Goal: Task Accomplishment & Management: Manage account settings

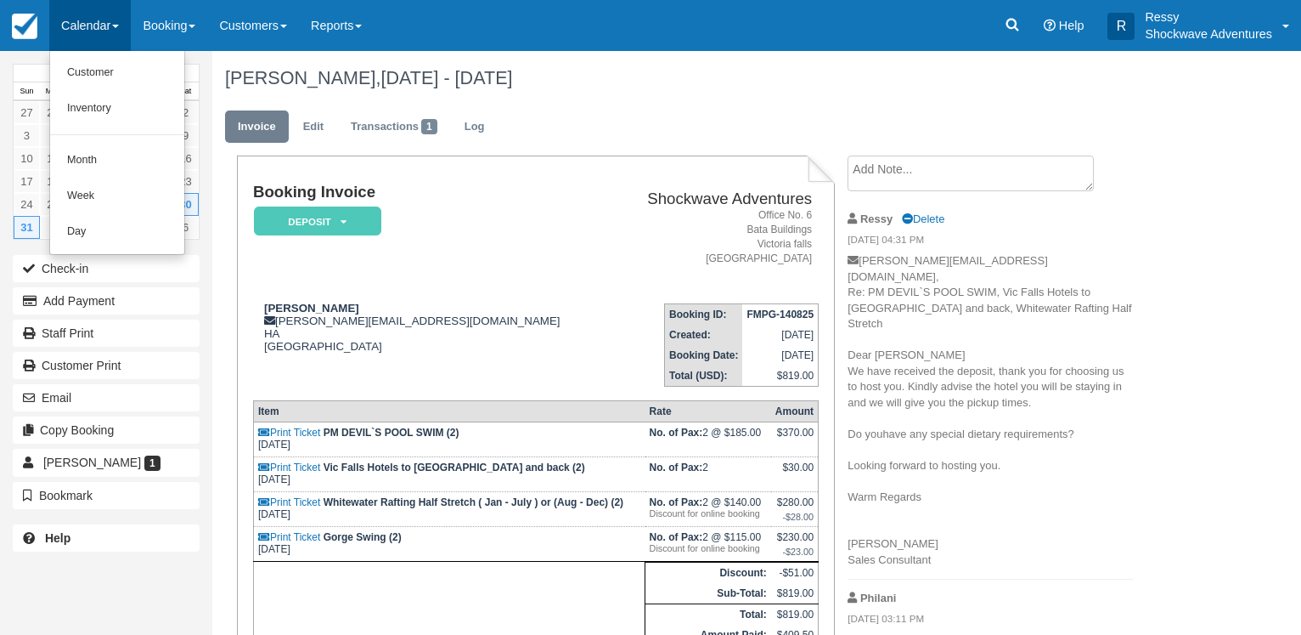
scroll to position [209, 0]
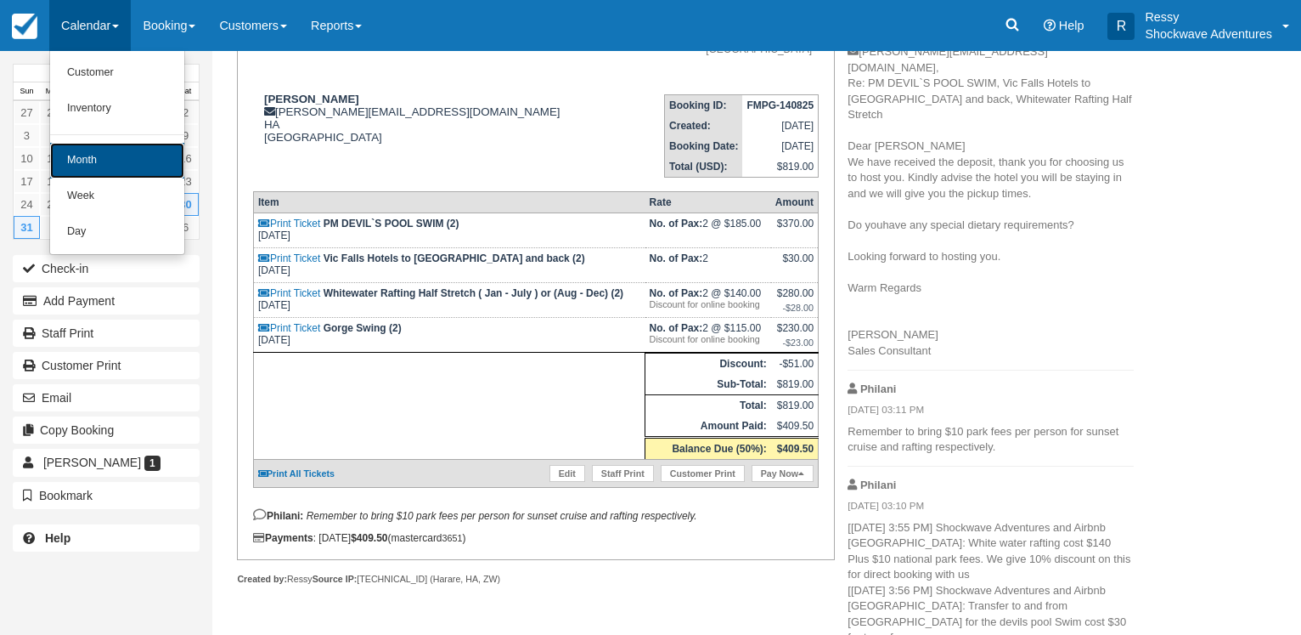
click at [127, 159] on link "Month" at bounding box center [117, 161] width 134 height 36
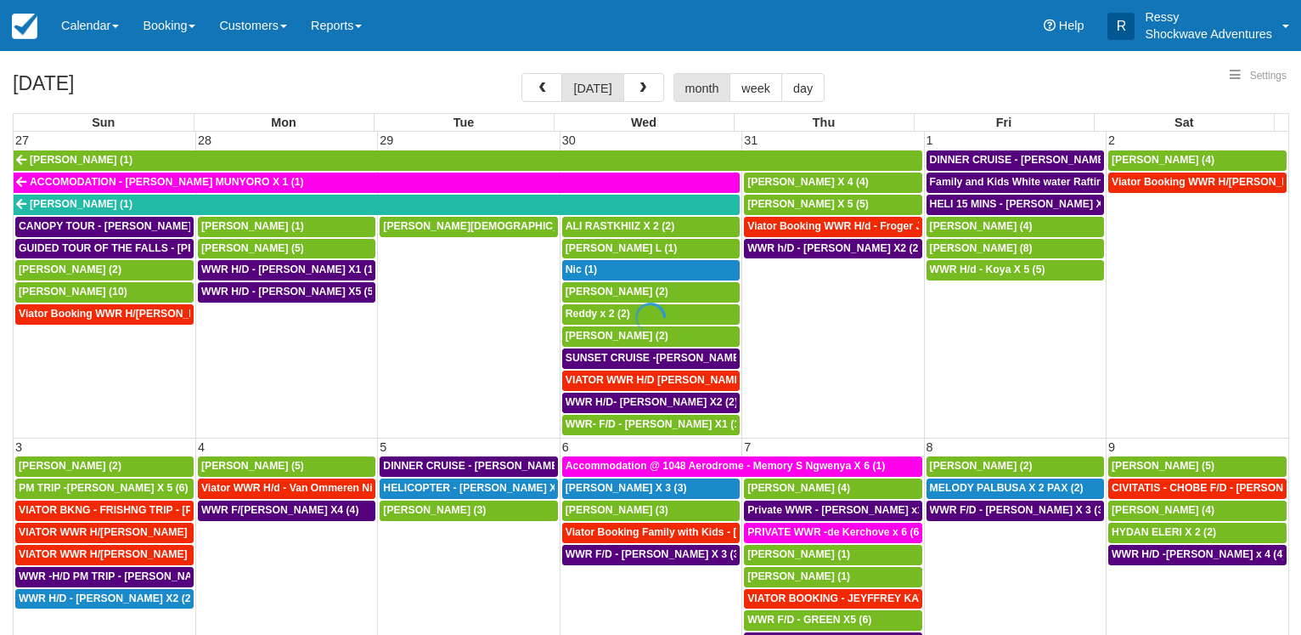
select select
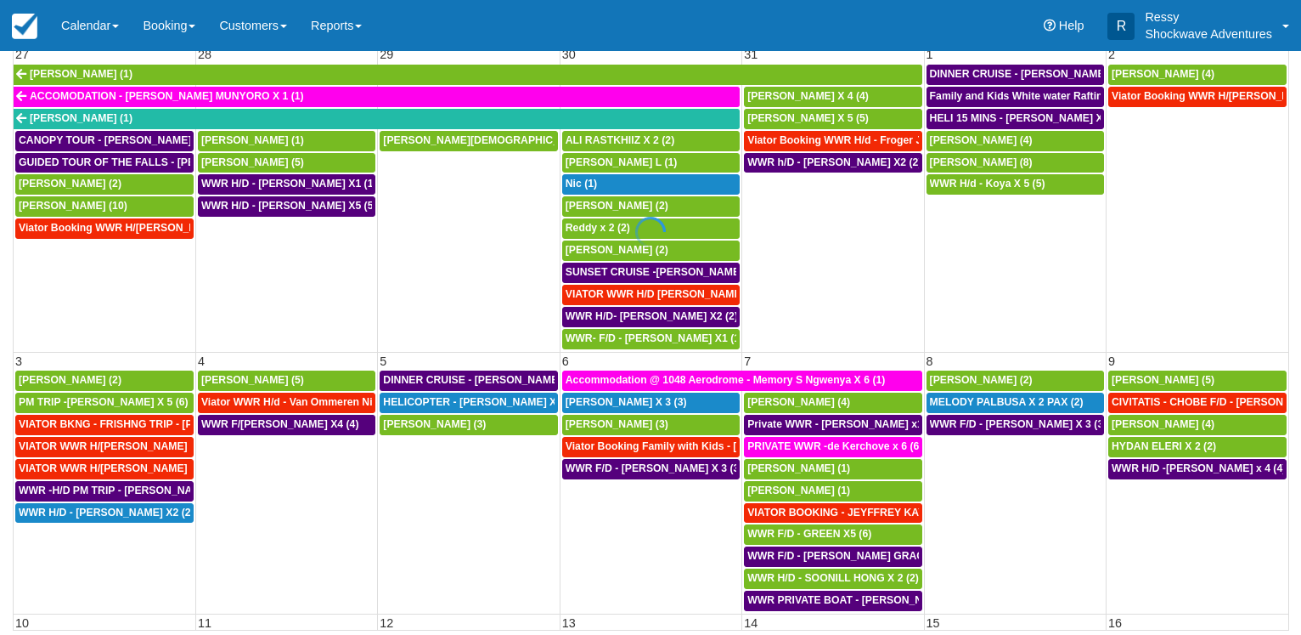
scroll to position [132, 0]
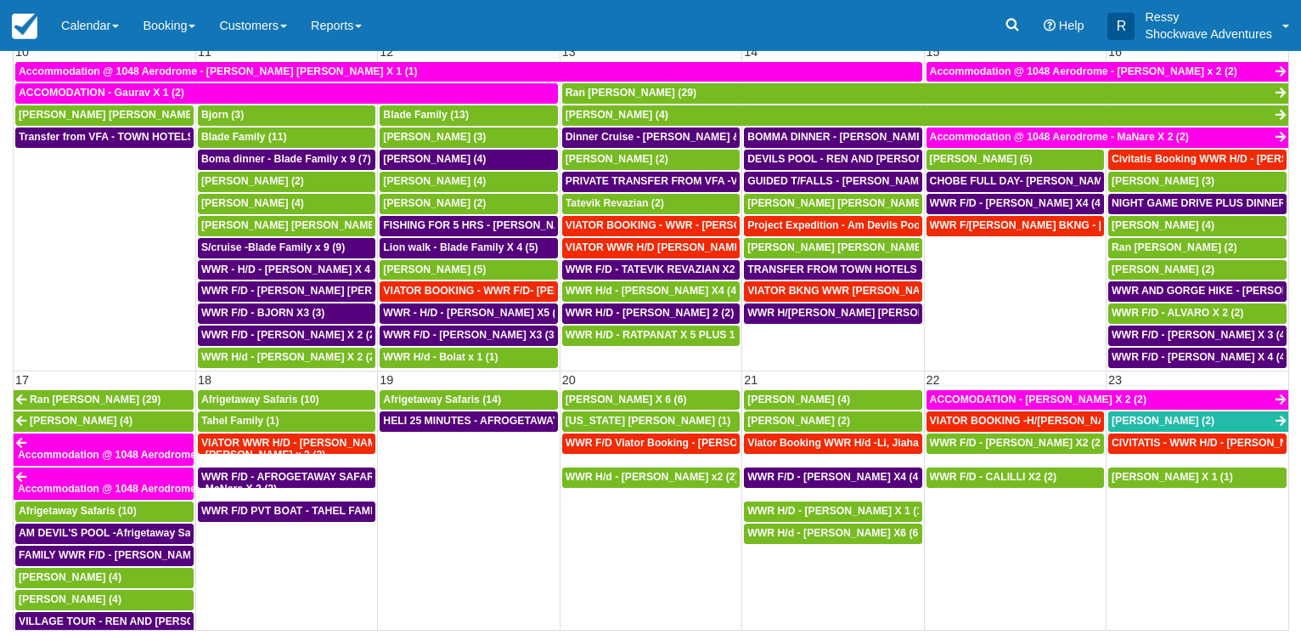
select select
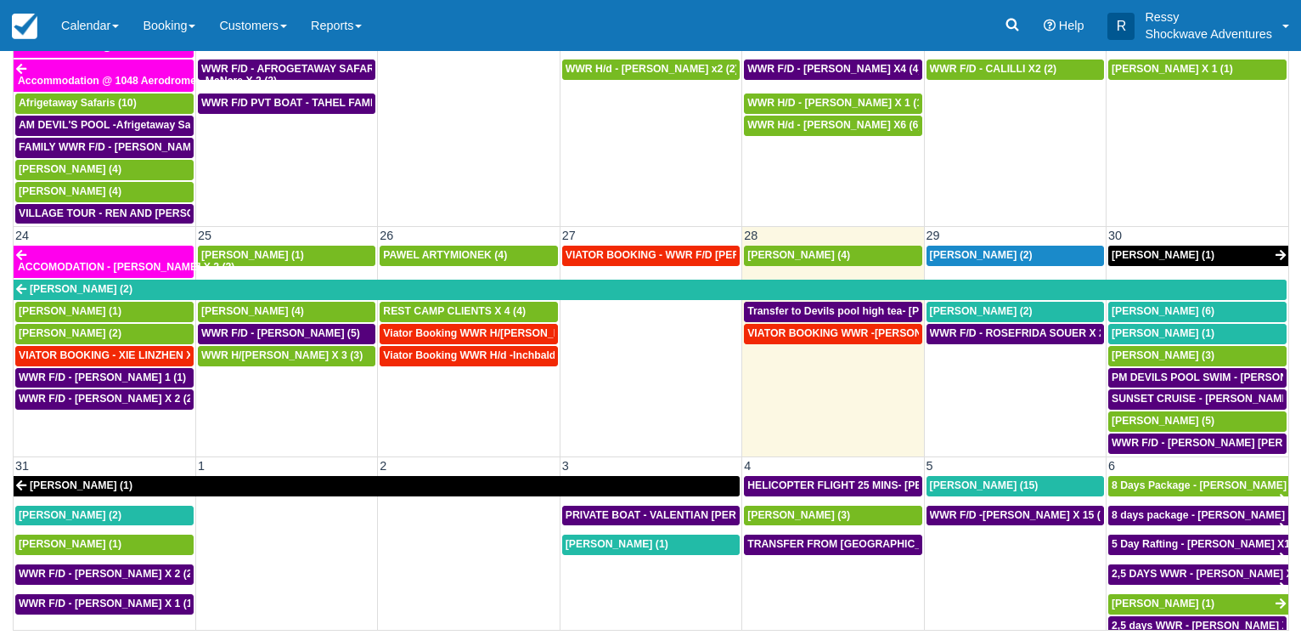
scroll to position [1060, 0]
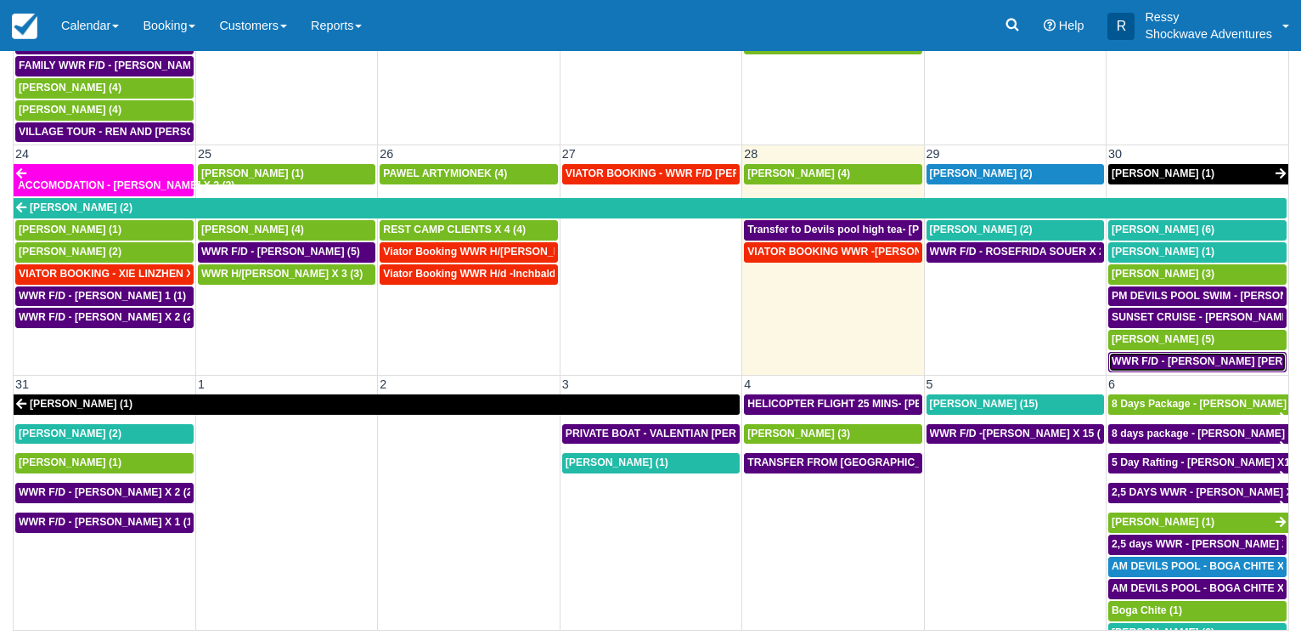
click at [1141, 363] on span "WWR F/D - [PERSON_NAME] [PERSON_NAME] OHKKA X1 (1)" at bounding box center [1264, 361] width 305 height 12
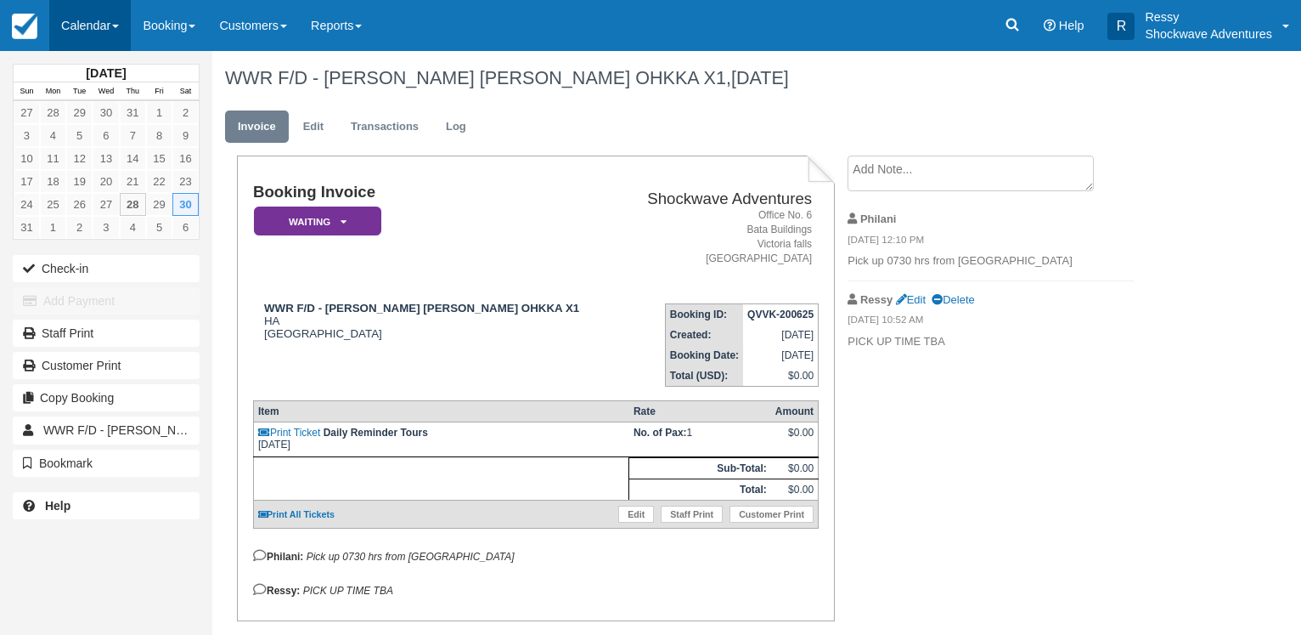
click at [89, 25] on link "Calendar" at bounding box center [90, 25] width 82 height 51
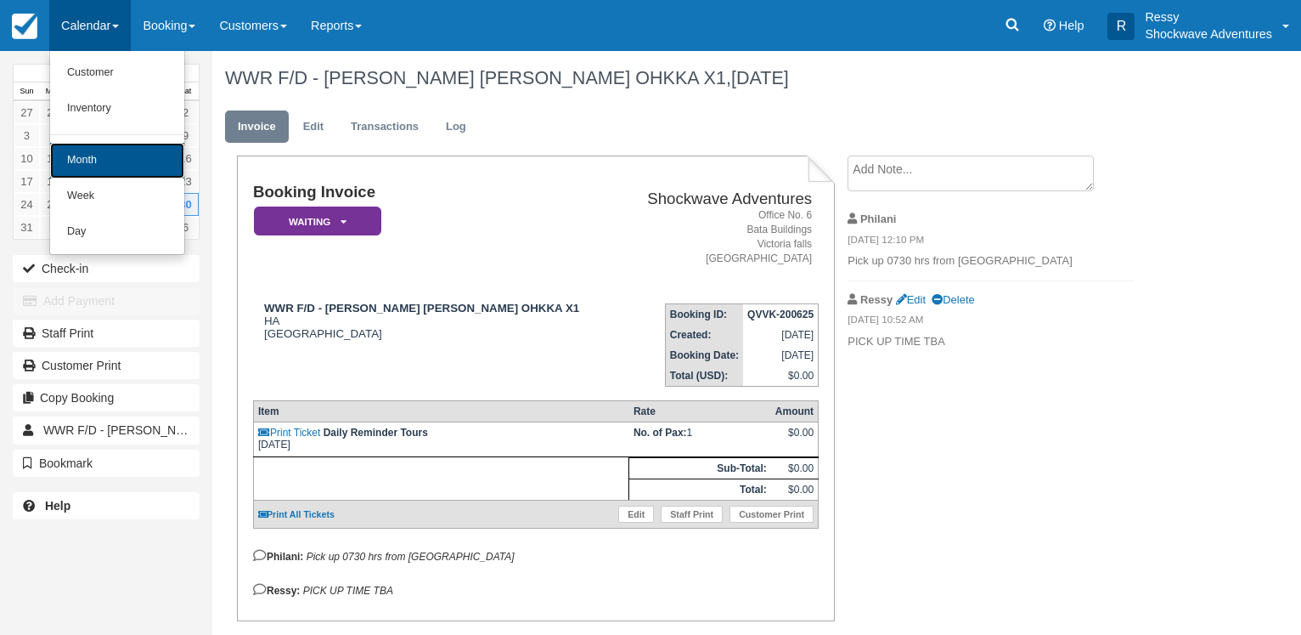
click at [135, 164] on link "Month" at bounding box center [117, 161] width 134 height 36
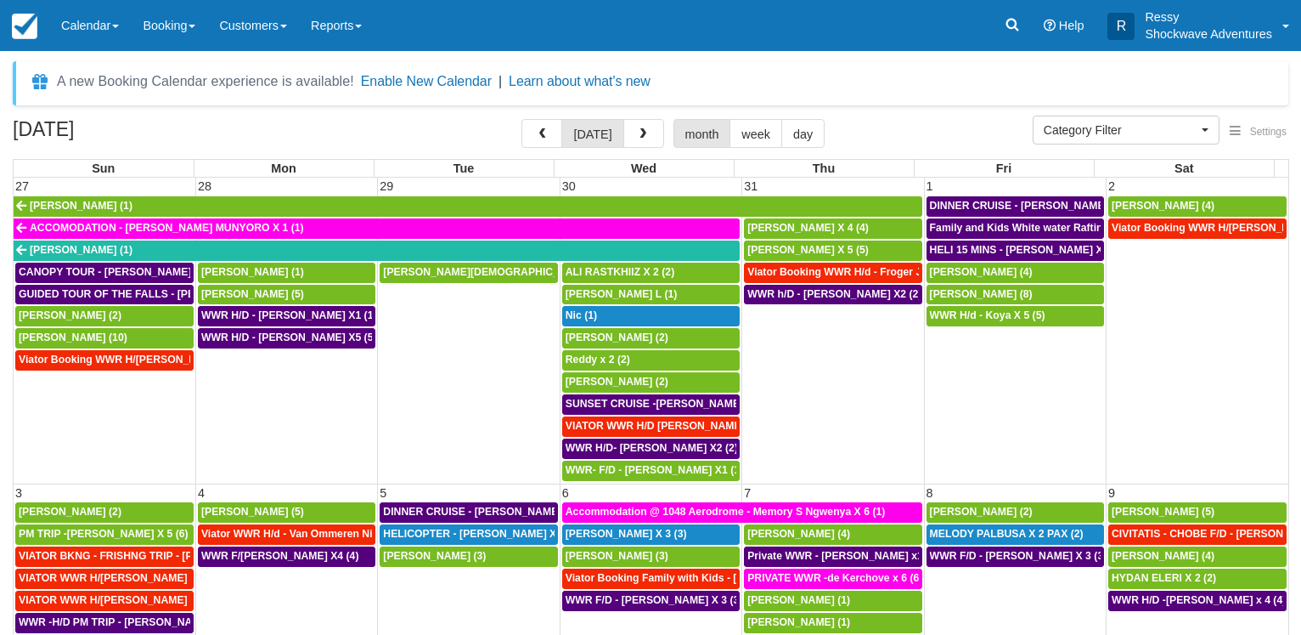
select select
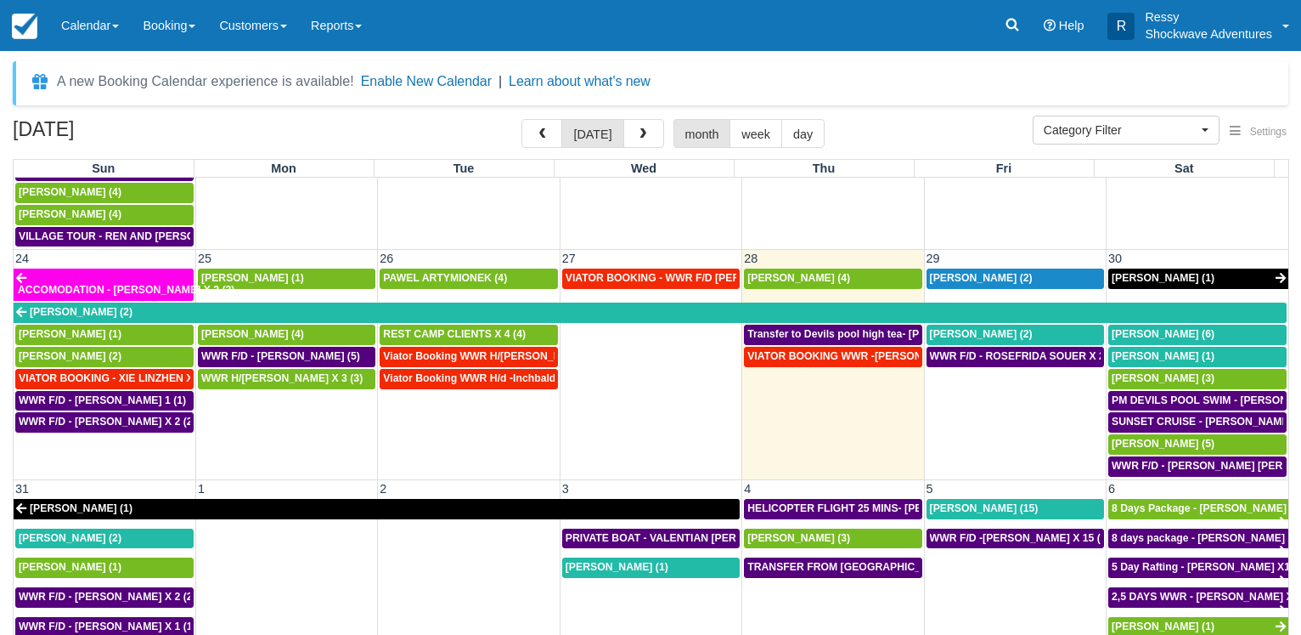
scroll to position [1091, 0]
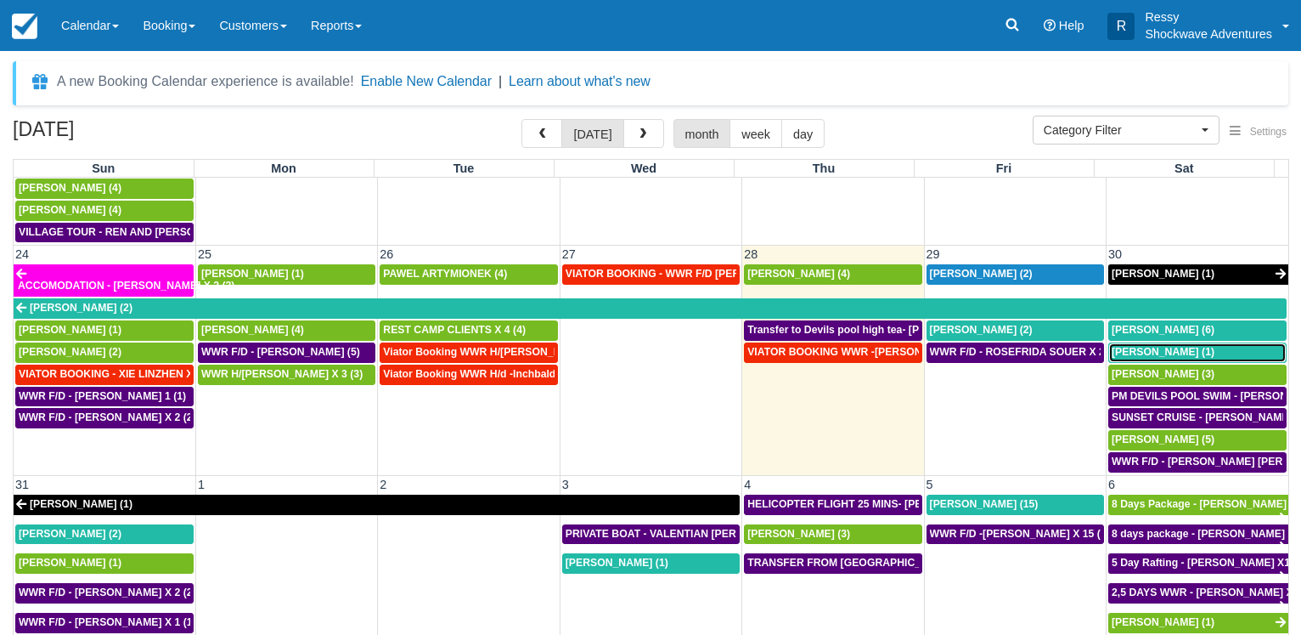
click at [1128, 353] on span "Mary Beth Onkka (1)" at bounding box center [1163, 352] width 103 height 12
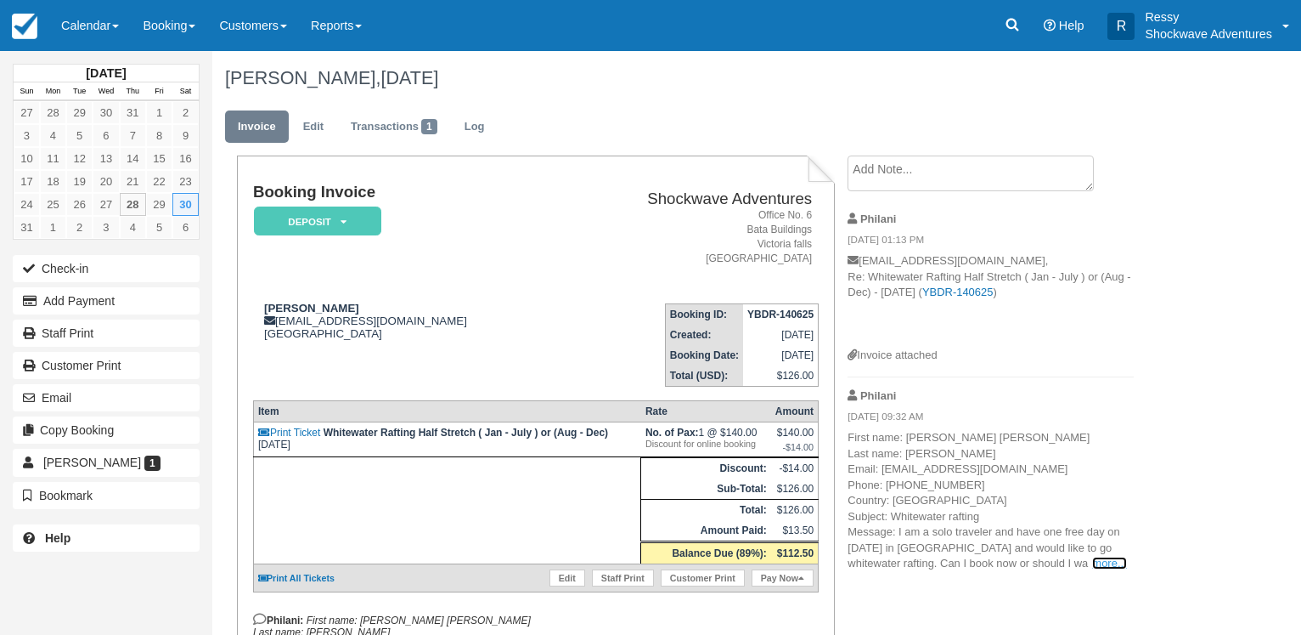
click at [1104, 559] on link "more..." at bounding box center [1109, 562] width 34 height 13
click at [104, 28] on link "Calendar" at bounding box center [90, 25] width 82 height 51
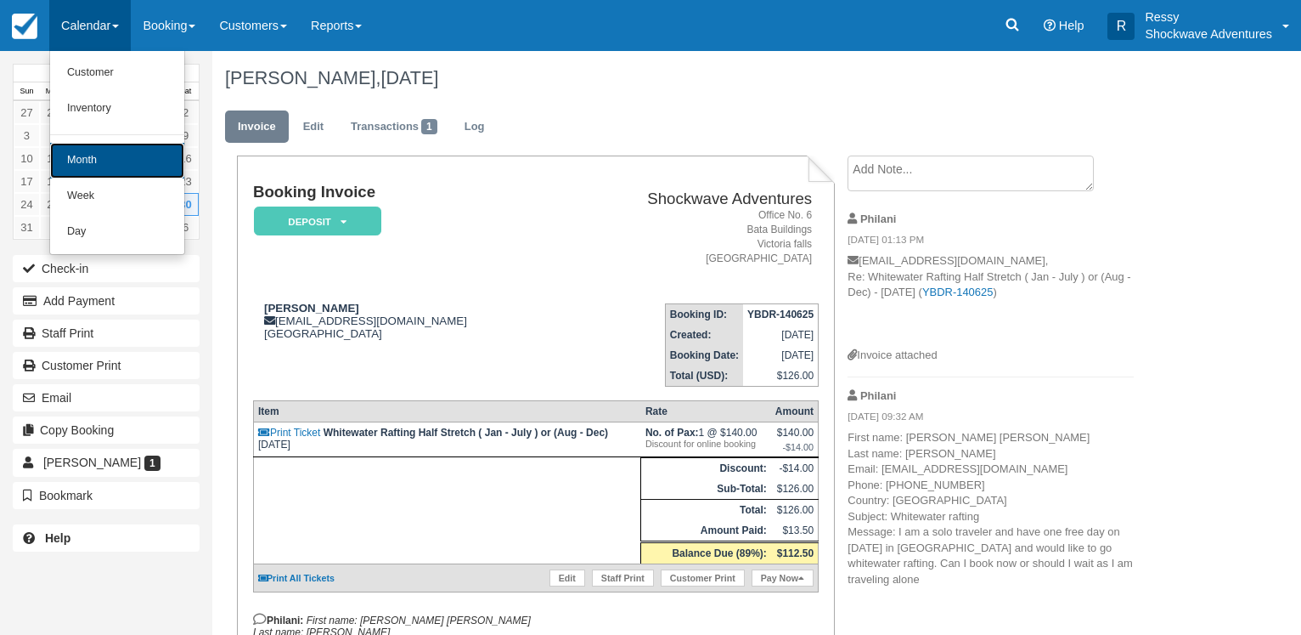
click at [104, 157] on link "Month" at bounding box center [117, 161] width 134 height 36
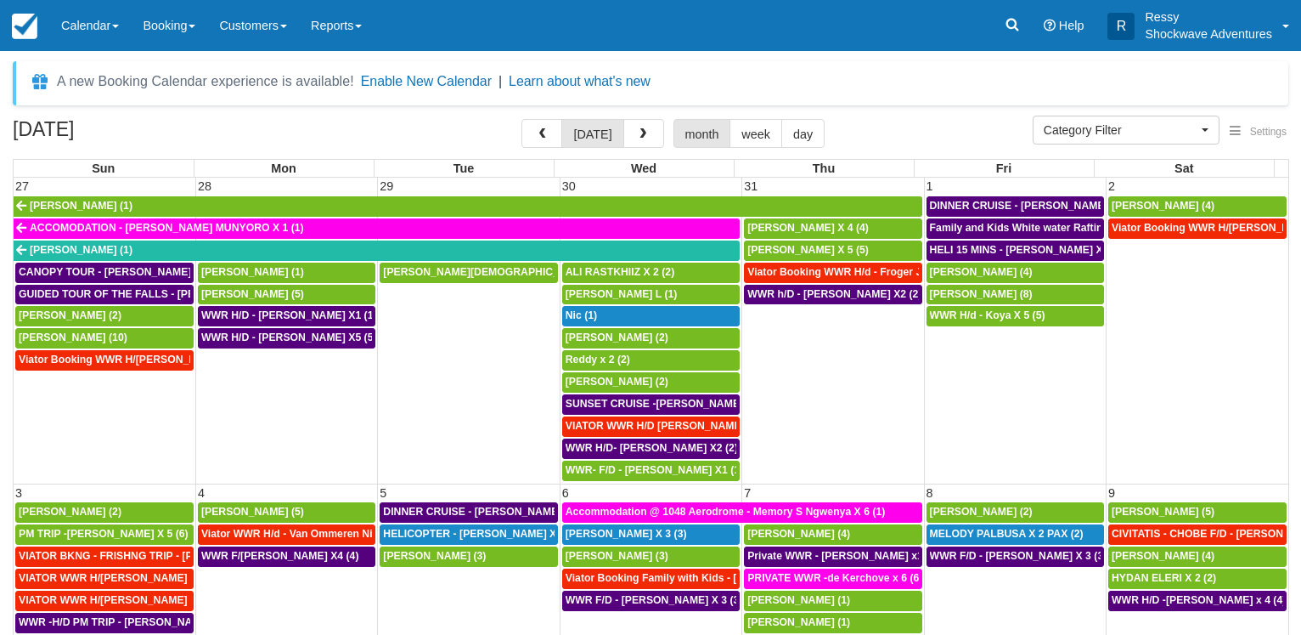
select select
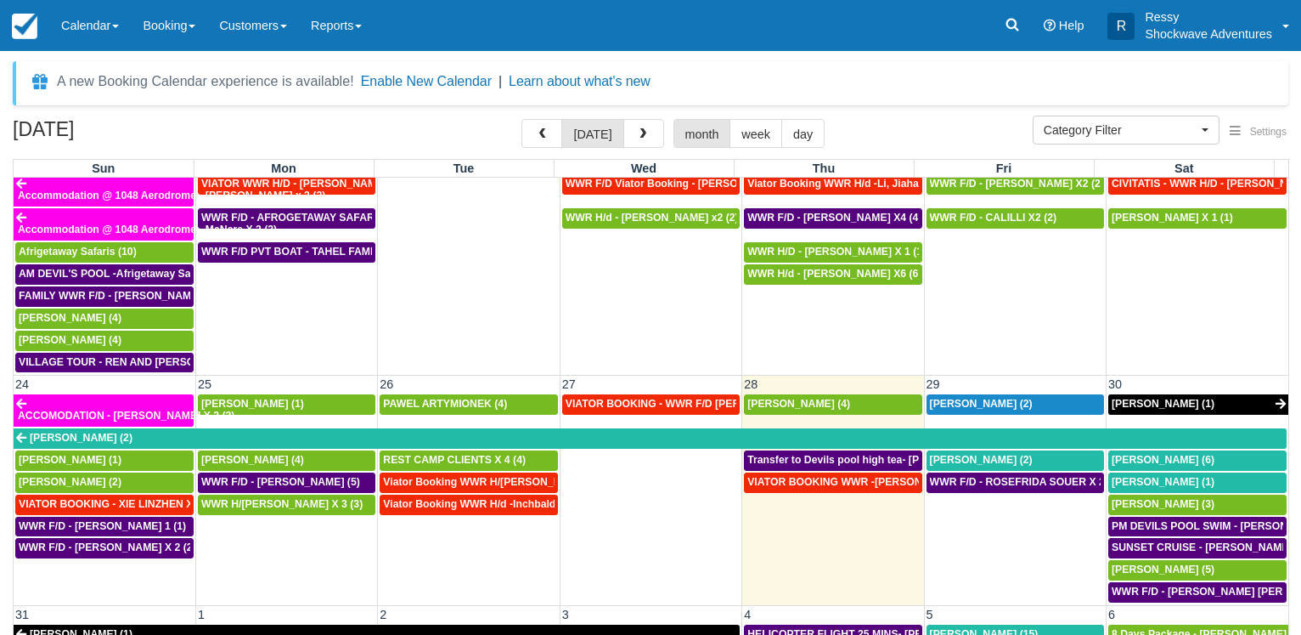
scroll to position [1060, 0]
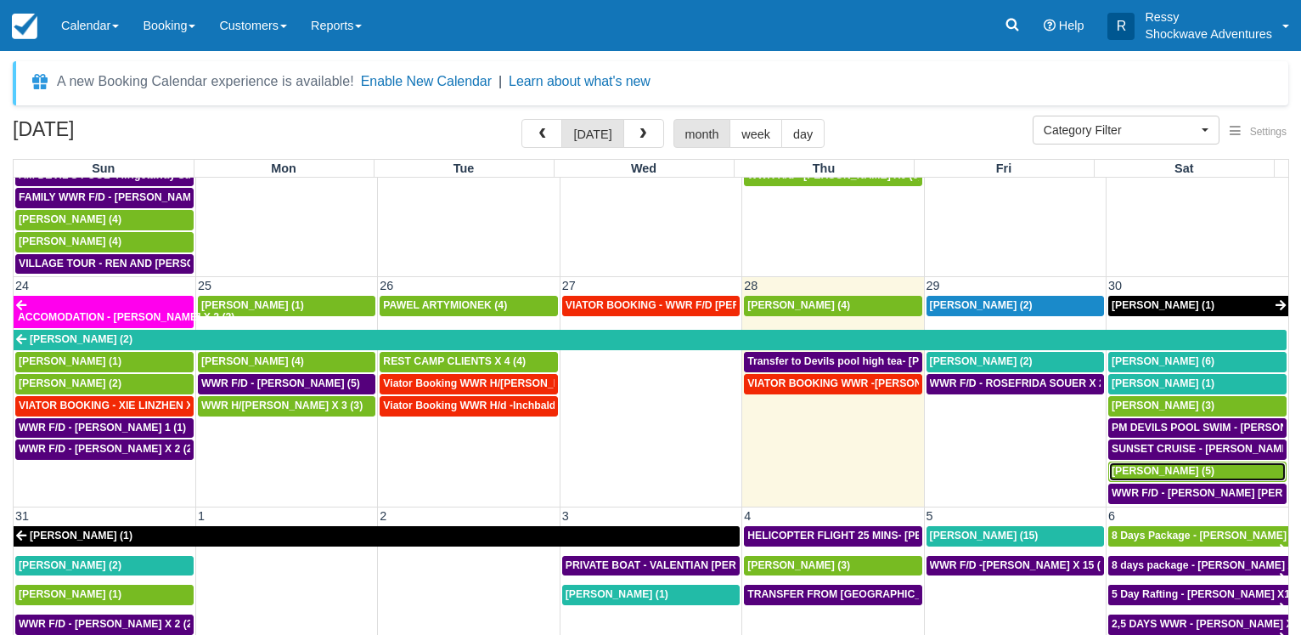
click at [1137, 476] on span "[PERSON_NAME] (5)" at bounding box center [1163, 471] width 103 height 12
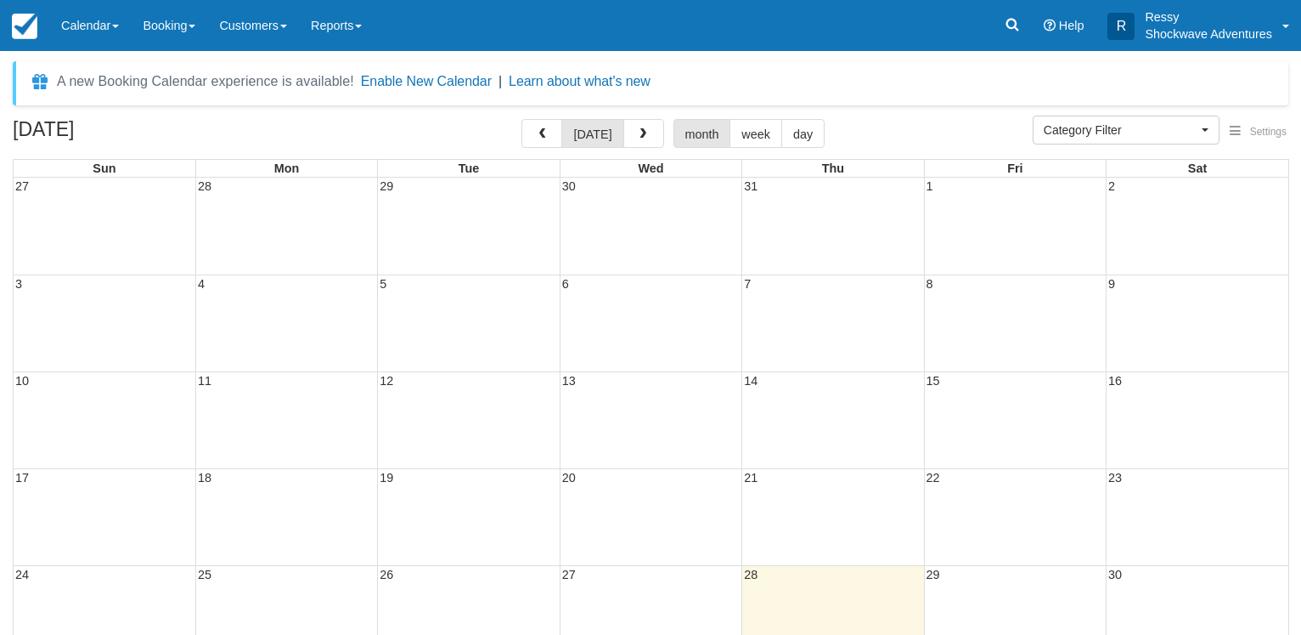
select select
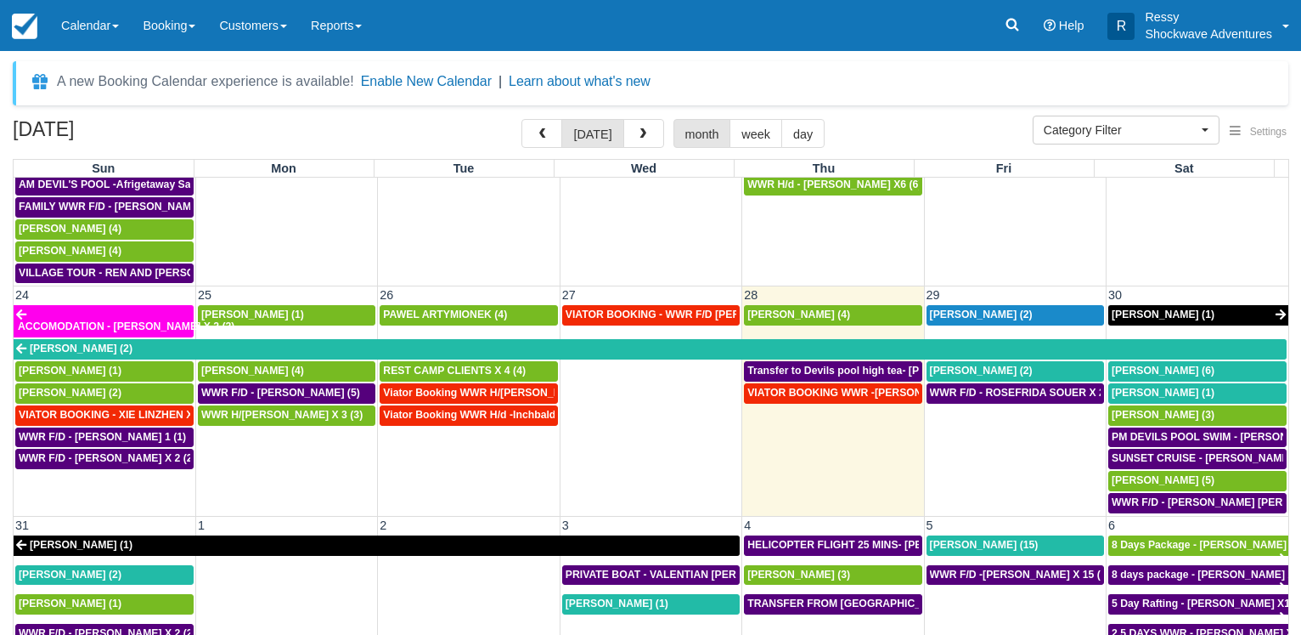
scroll to position [1060, 0]
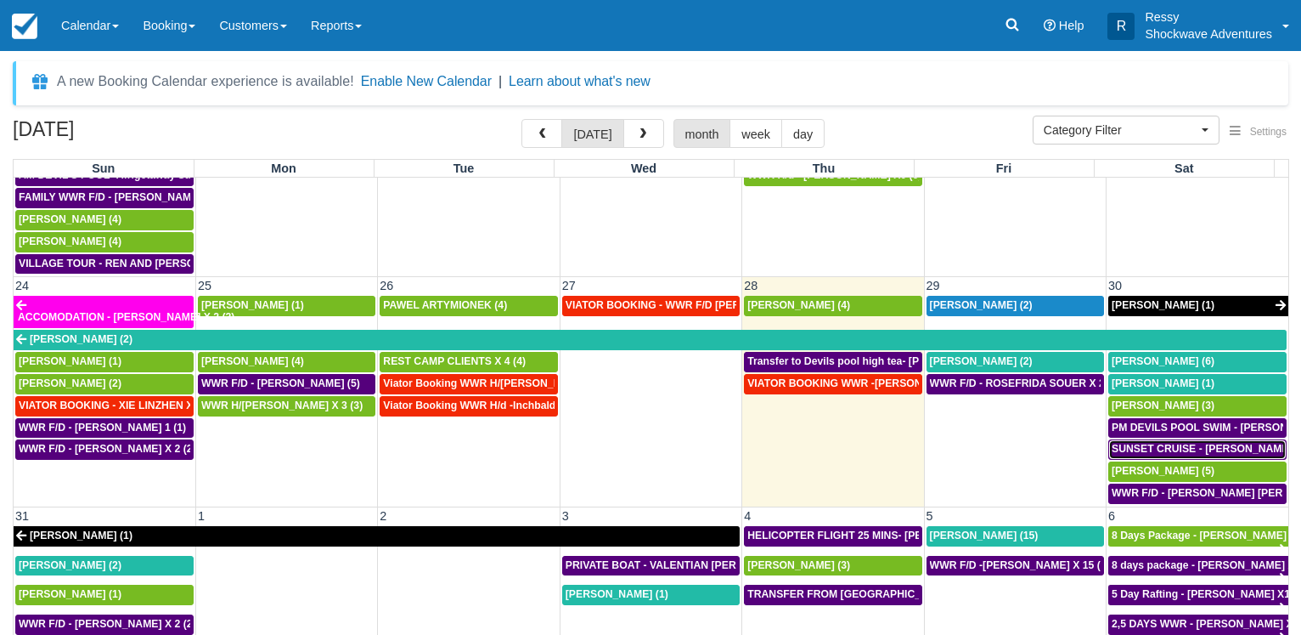
click at [1186, 452] on span "SUNSET CRUISE - SURINA BASDEO X1 (5)" at bounding box center [1218, 449] width 212 height 12
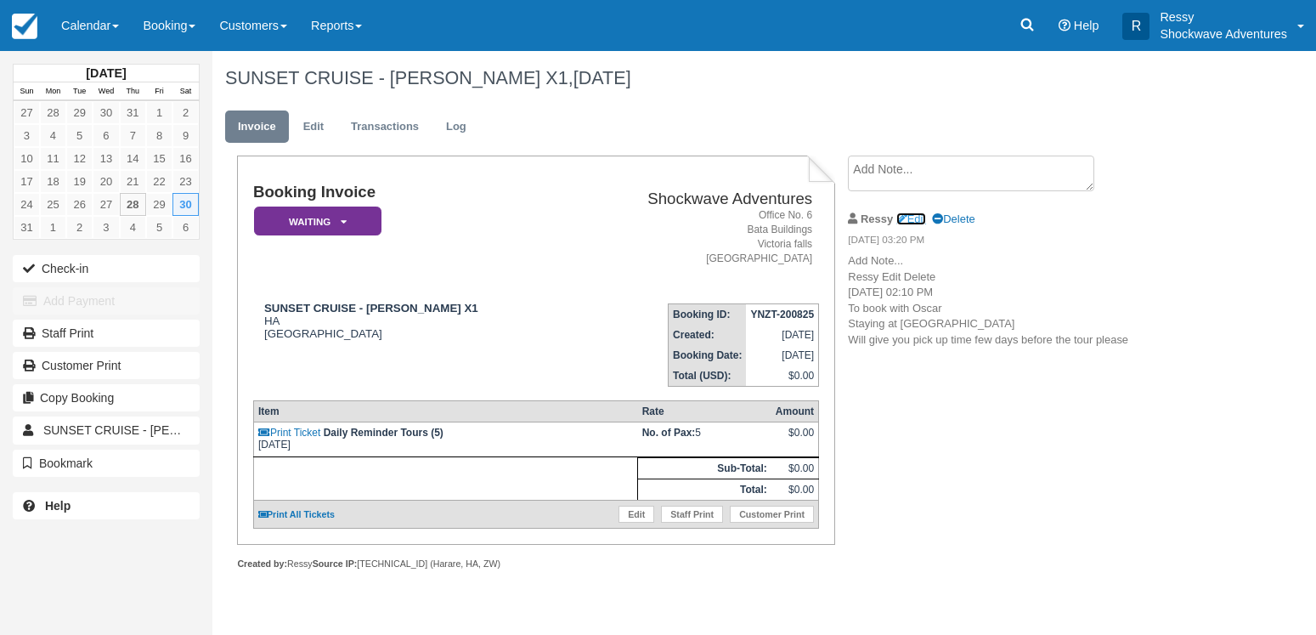
click at [924, 215] on link "Edit" at bounding box center [911, 218] width 30 height 13
type textarea "Add Note... Ressy Edit Delete [DATE] 02:10 PM To book with [PERSON_NAME] Stayin…"
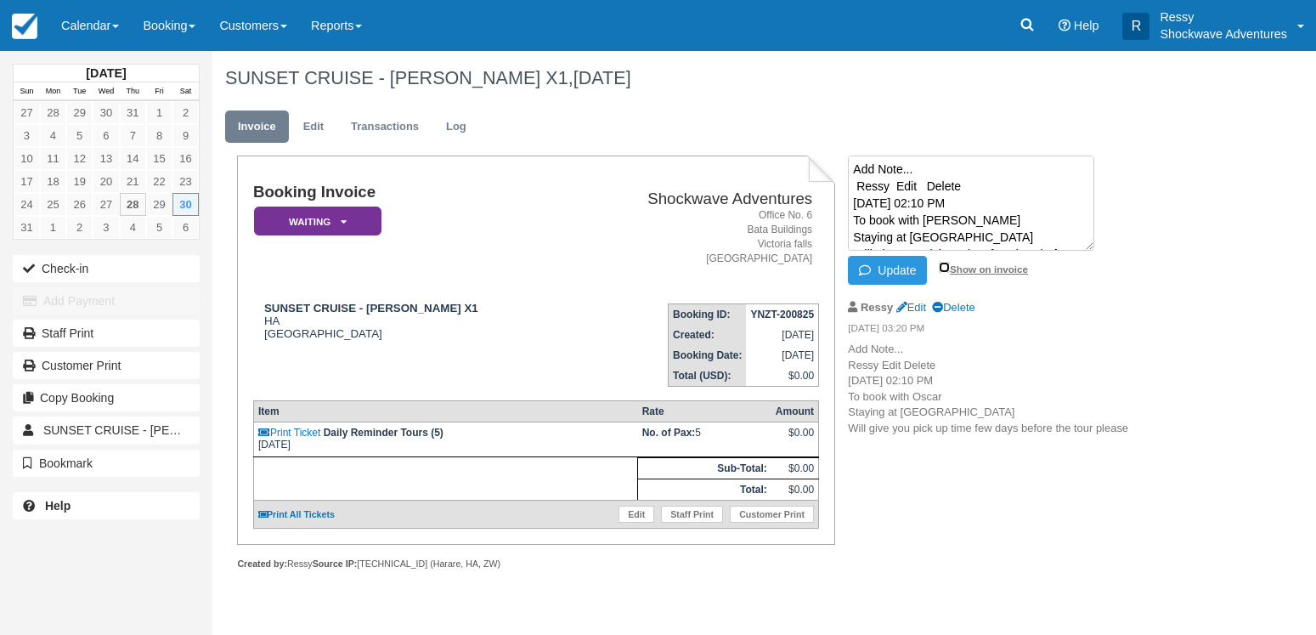
click at [948, 264] on input "Show on invoice" at bounding box center [944, 267] width 11 height 11
checkbox input "true"
click at [906, 273] on button "Update" at bounding box center [887, 270] width 79 height 29
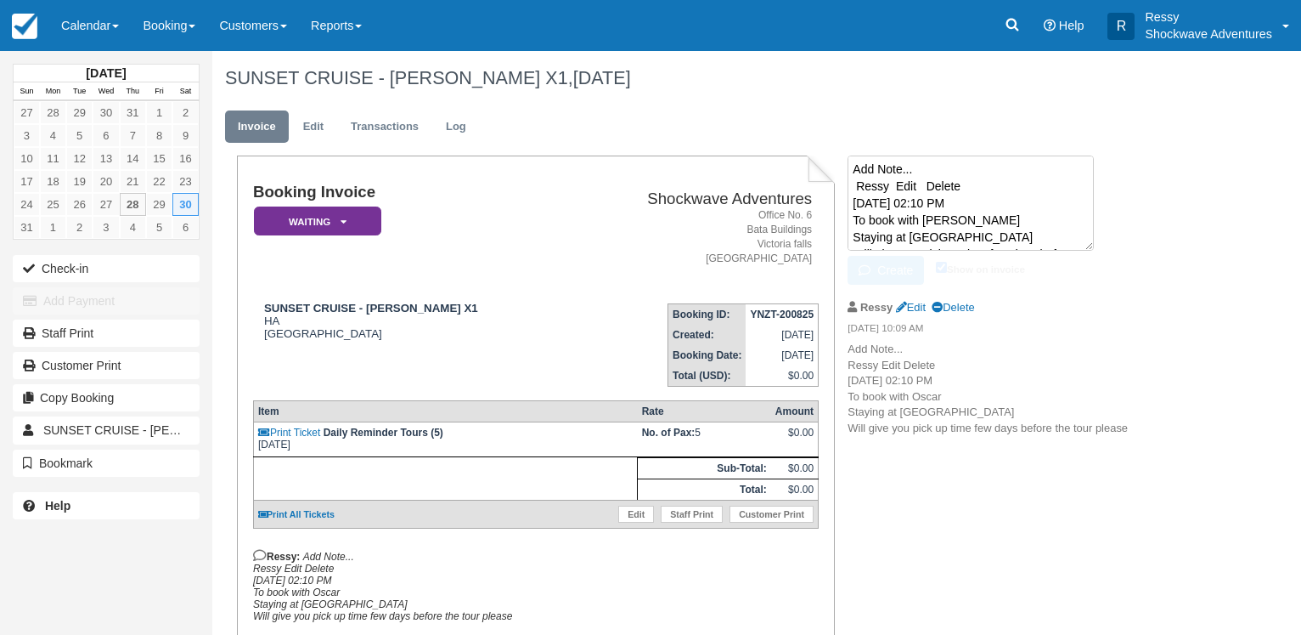
click at [911, 183] on textarea "Add Note... Ressy Edit Delete 08/08/25 02:10 PM To book with Oscar Staying at I…" at bounding box center [971, 202] width 246 height 95
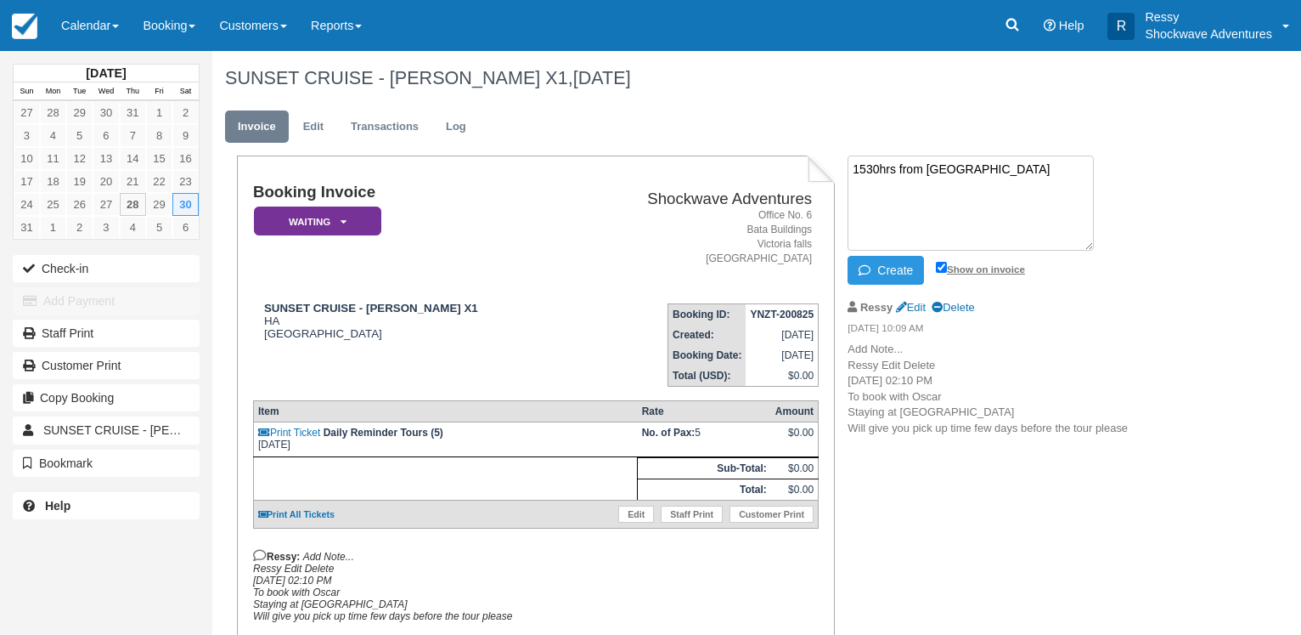
type textarea "1530hrs from Ilala lodge"
click at [938, 262] on input "Show on invoice" at bounding box center [941, 267] width 11 height 11
checkbox input "true"
click at [902, 273] on button "Create" at bounding box center [886, 270] width 76 height 29
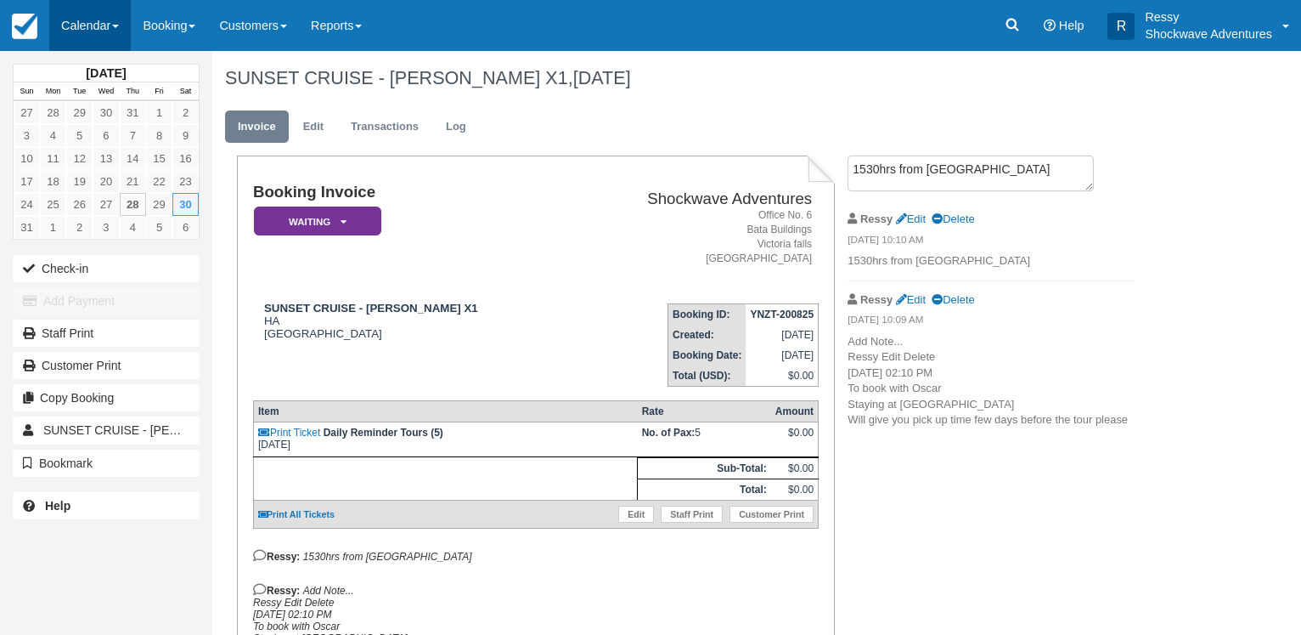
click at [96, 19] on link "Calendar" at bounding box center [90, 25] width 82 height 51
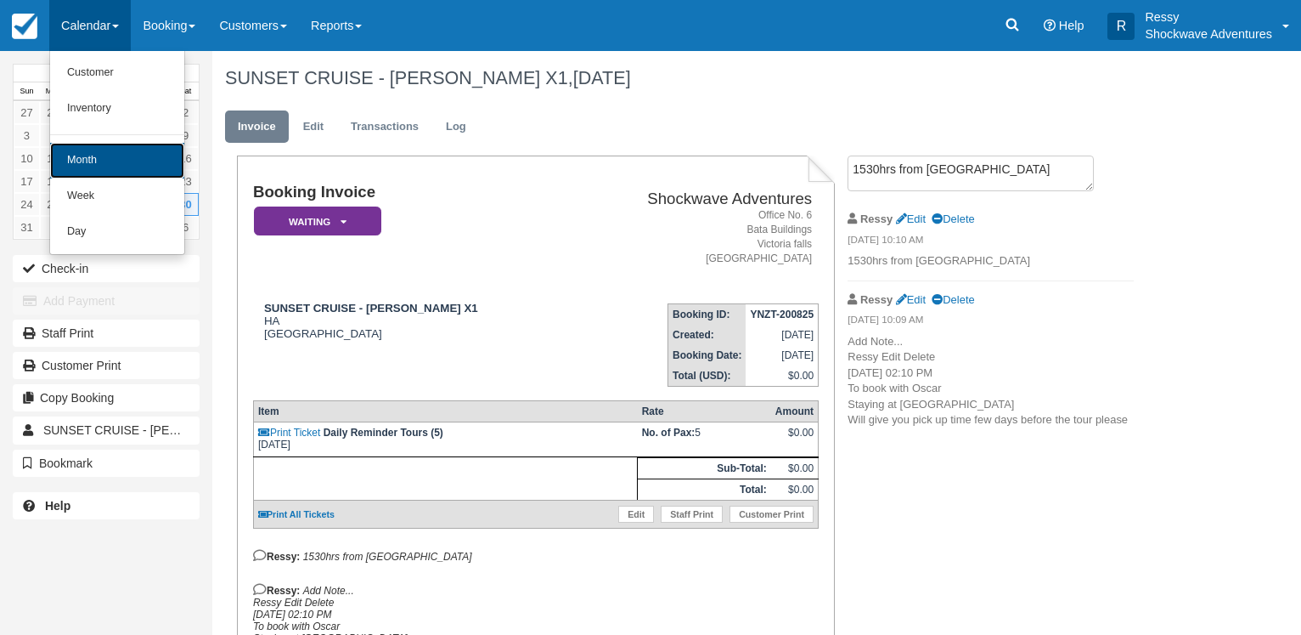
click at [108, 163] on link "Month" at bounding box center [117, 161] width 134 height 36
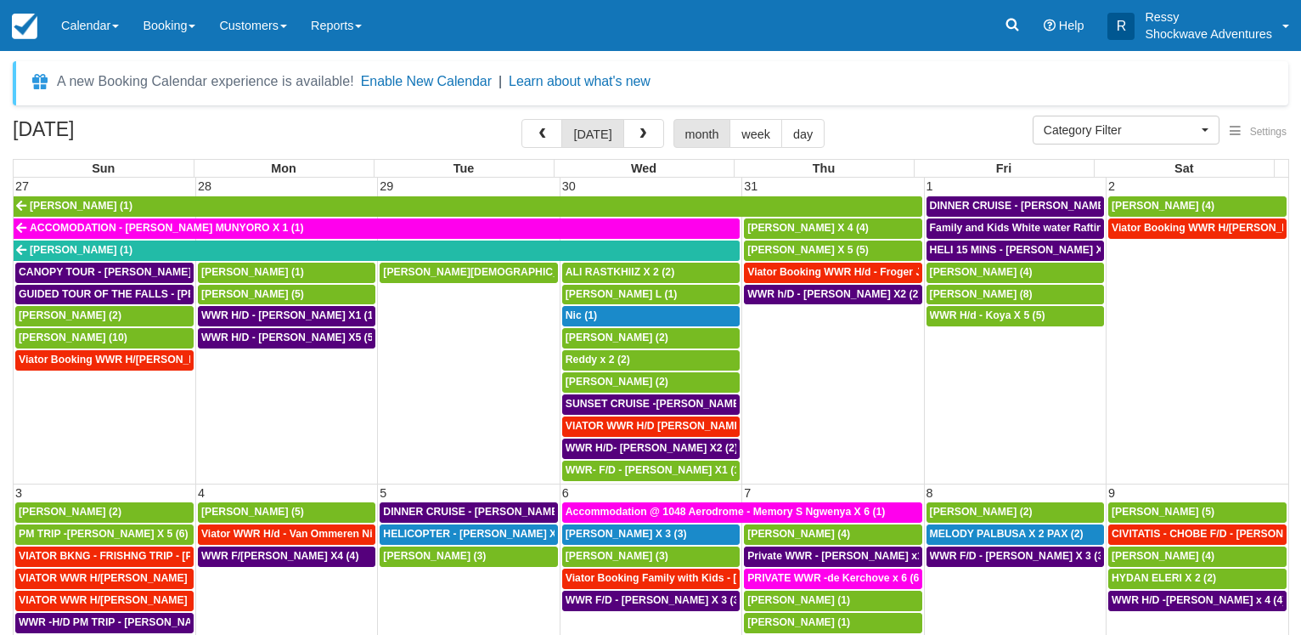
select select
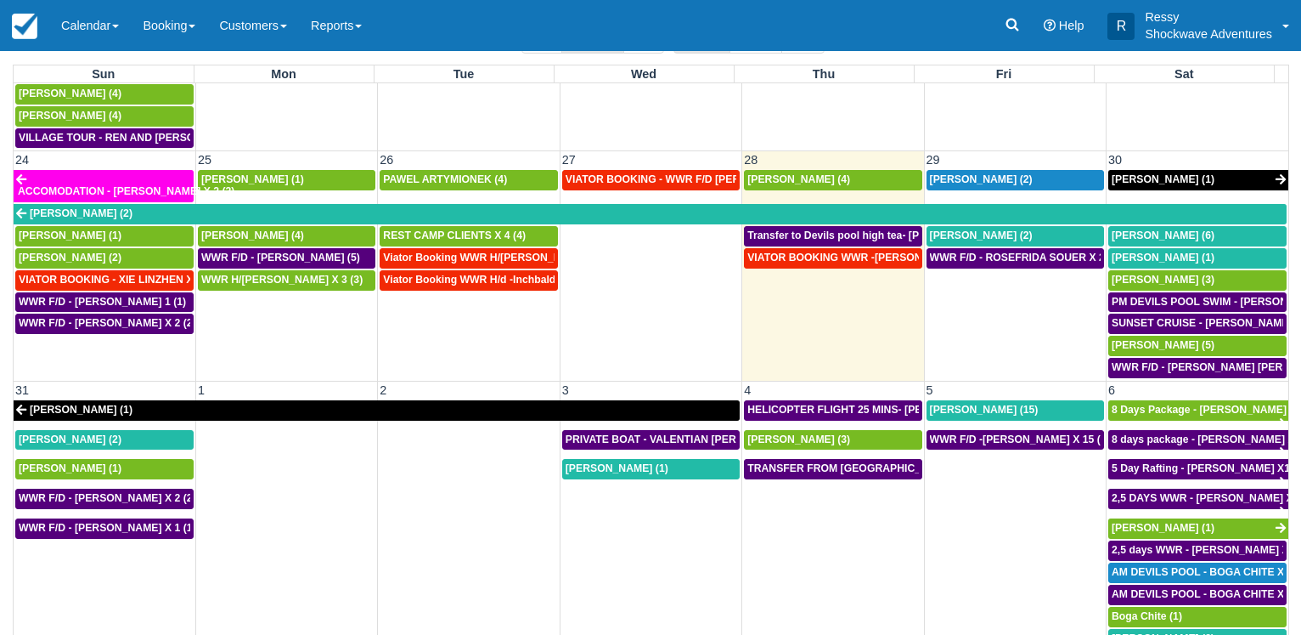
scroll to position [88, 0]
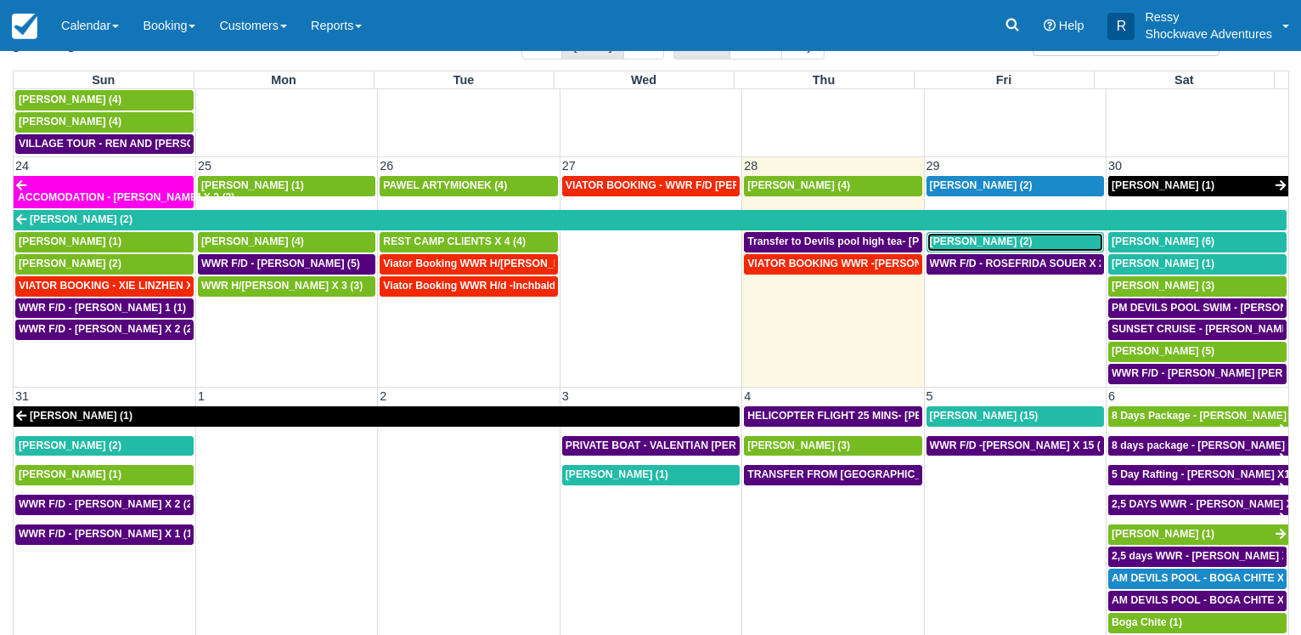
click at [980, 246] on span "[PERSON_NAME] (2)" at bounding box center [981, 241] width 103 height 12
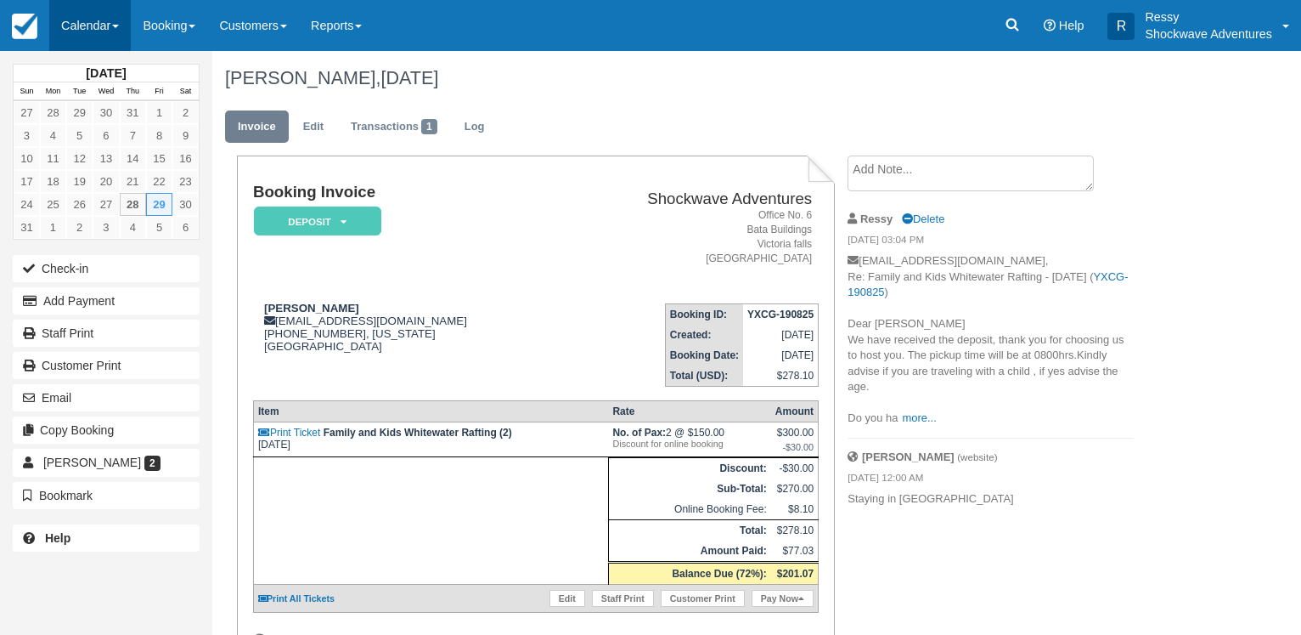
click at [99, 32] on link "Calendar" at bounding box center [90, 25] width 82 height 51
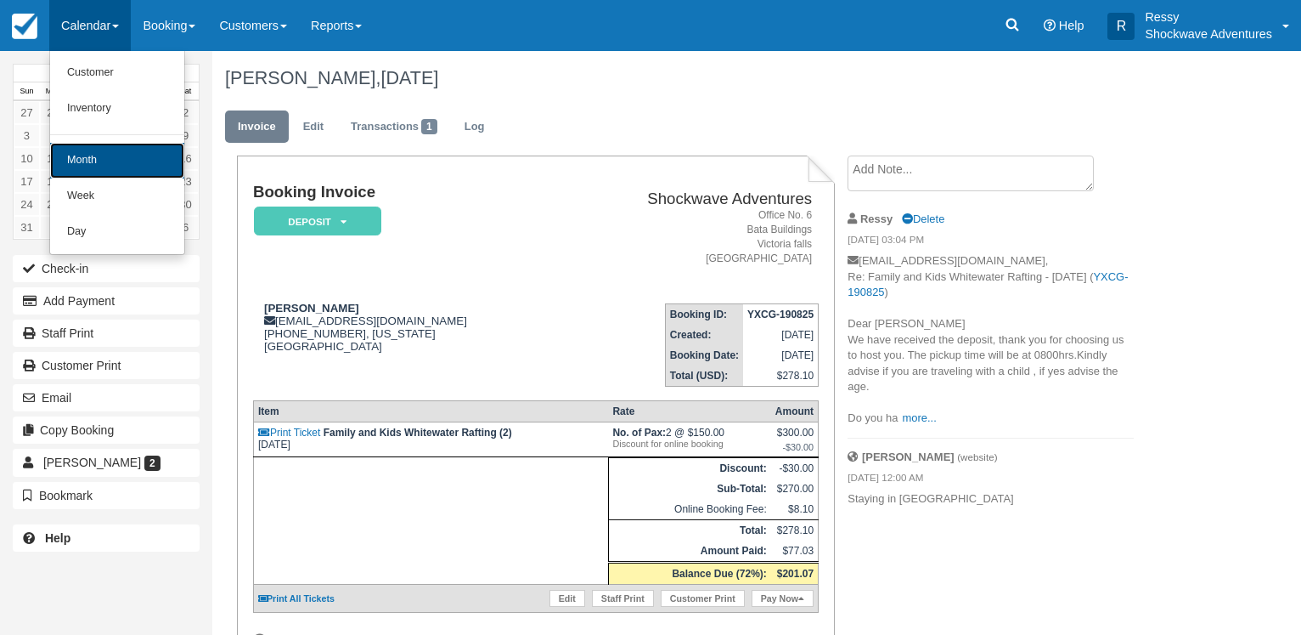
click at [122, 153] on link "Month" at bounding box center [117, 161] width 134 height 36
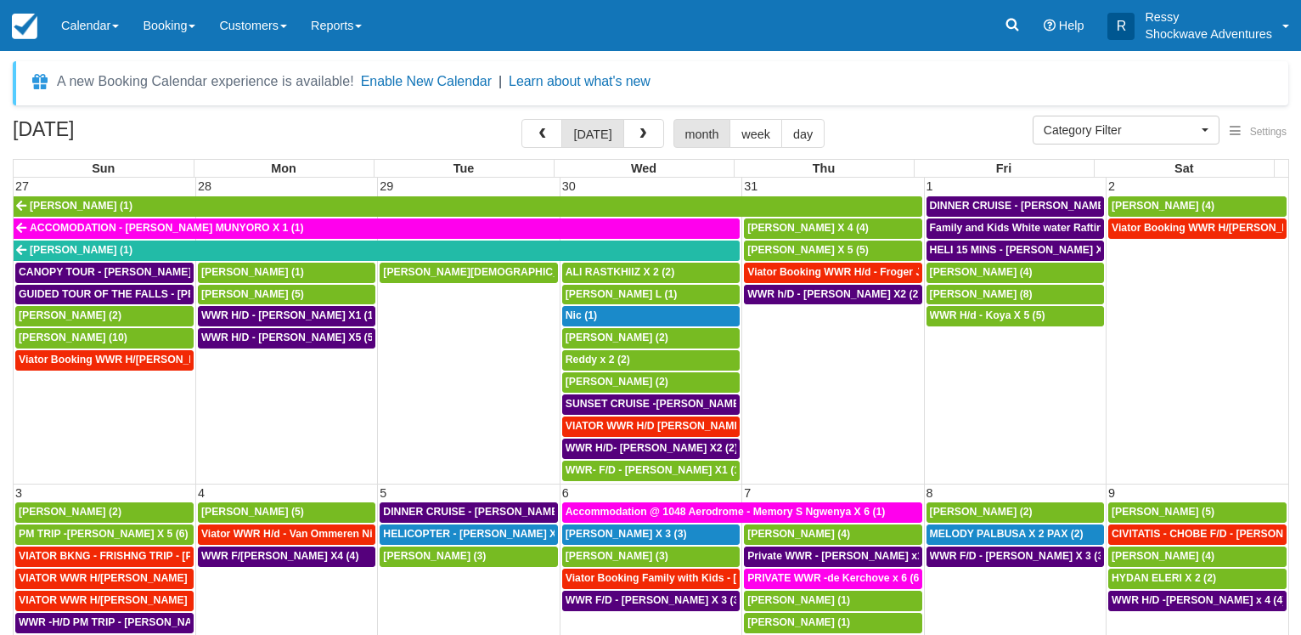
select select
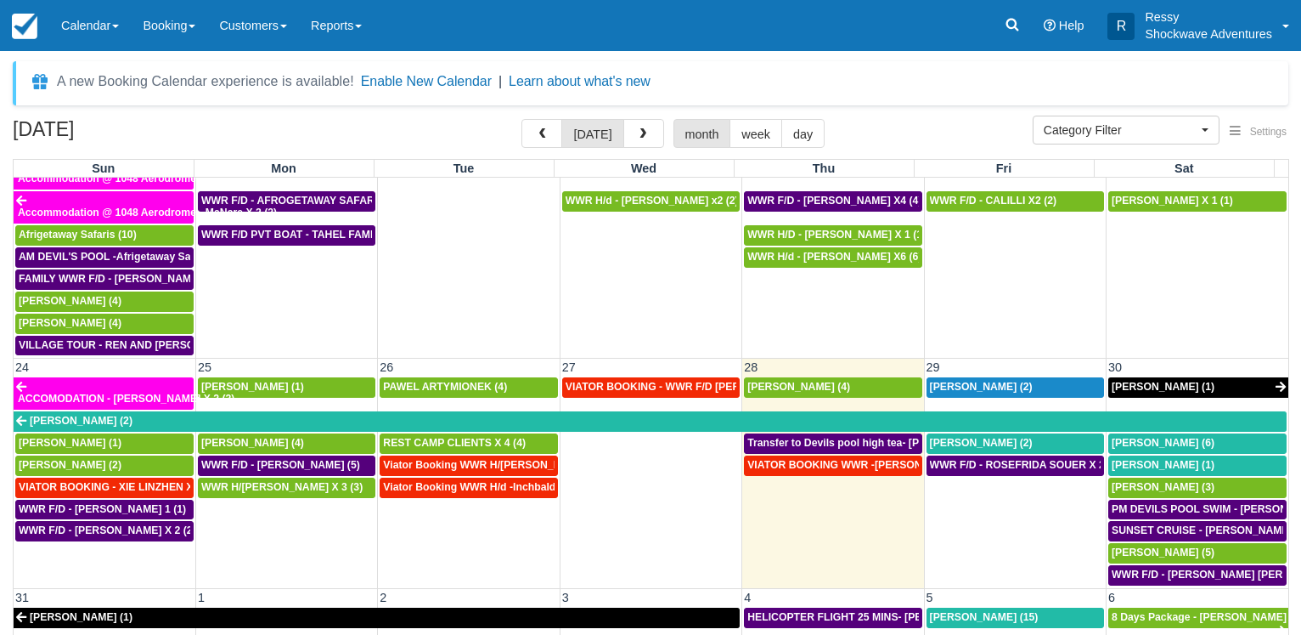
scroll to position [1091, 0]
